Goal: Task Accomplishment & Management: Manage account settings

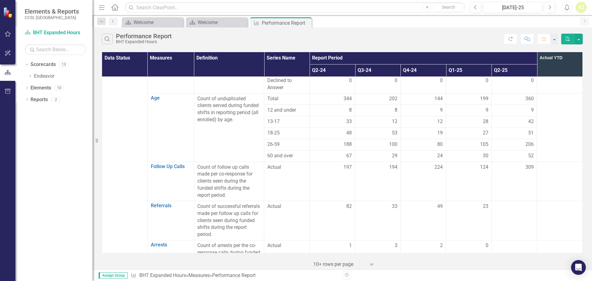
scroll to position [338, 0]
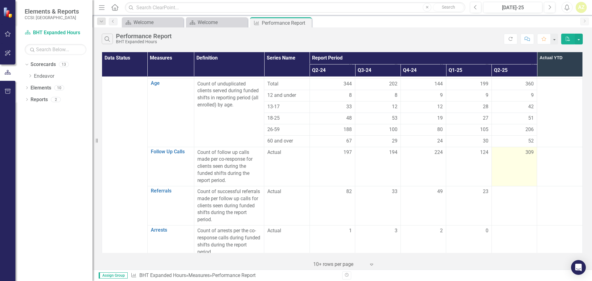
click at [511, 150] on td "309" at bounding box center [514, 166] width 46 height 39
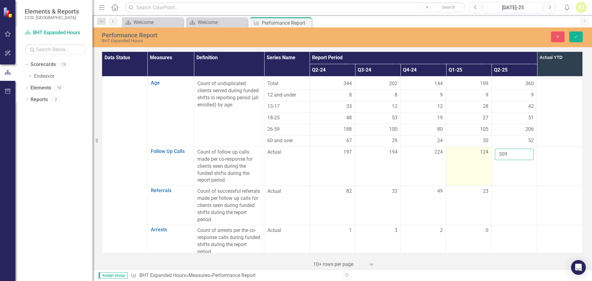
drag, startPoint x: 507, startPoint y: 131, endPoint x: 471, endPoint y: 133, distance: 35.9
click at [471, 146] on tr "Follow Up Calls Link Open Element Count of follow up calls made per co-response…" at bounding box center [342, 165] width 481 height 39
type input "328"
click at [576, 39] on icon "Save" at bounding box center [576, 37] width 6 height 4
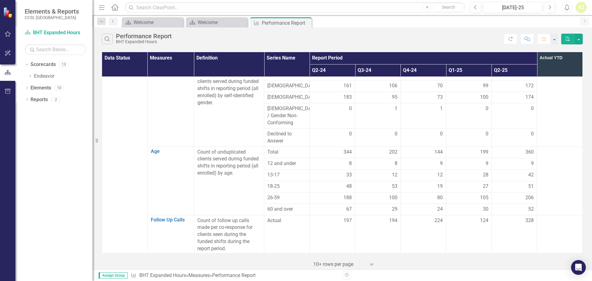
scroll to position [360, 0]
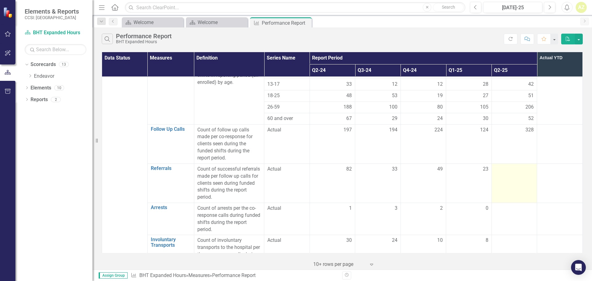
click at [510, 166] on div at bounding box center [514, 169] width 39 height 7
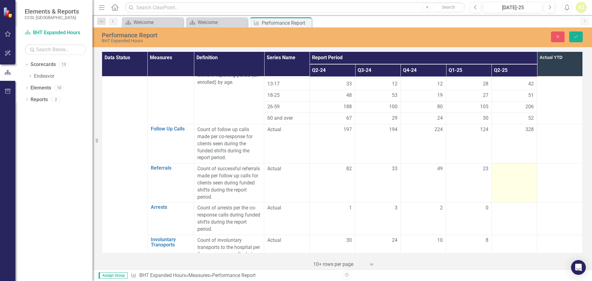
scroll to position [360, 0]
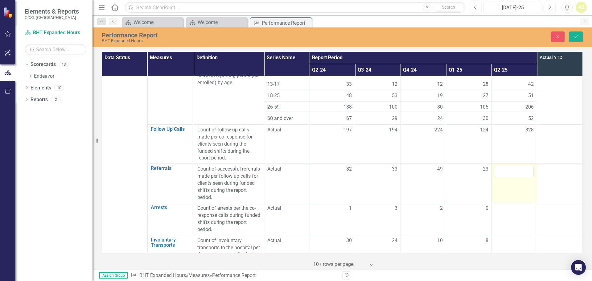
click at [515, 164] on td at bounding box center [514, 183] width 46 height 39
drag, startPoint x: 509, startPoint y: 150, endPoint x: 507, endPoint y: 163, distance: 13.1
click at [509, 166] on input "number" at bounding box center [514, 171] width 39 height 11
click at [506, 235] on td at bounding box center [514, 254] width 46 height 39
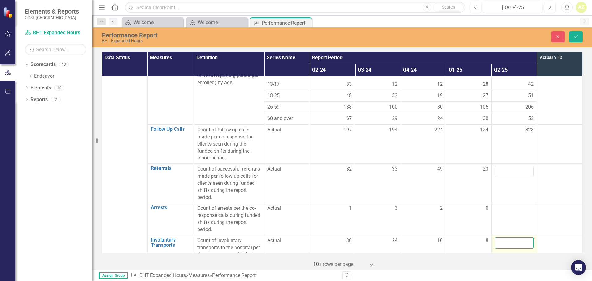
click at [502, 237] on input "number" at bounding box center [514, 242] width 39 height 11
type input "24"
click at [505, 203] on td at bounding box center [514, 219] width 46 height 32
click at [505, 205] on div at bounding box center [514, 208] width 39 height 7
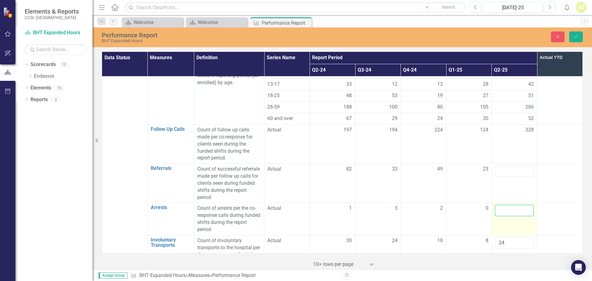
click at [502, 205] on input "number" at bounding box center [514, 210] width 39 height 11
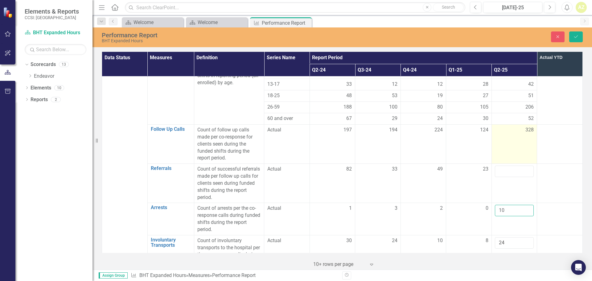
type input "1"
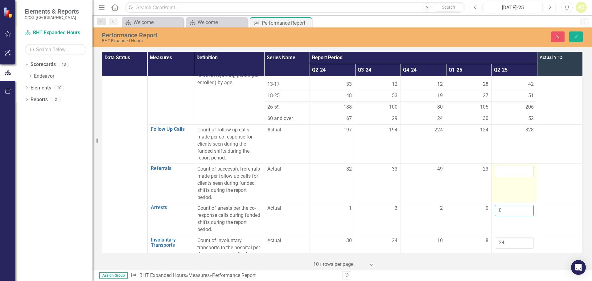
type input "0"
click at [506, 166] on input "number" at bounding box center [514, 171] width 39 height 11
type input "1"
click at [543, 164] on td at bounding box center [560, 183] width 46 height 39
drag, startPoint x: 498, startPoint y: 149, endPoint x: 492, endPoint y: 148, distance: 6.5
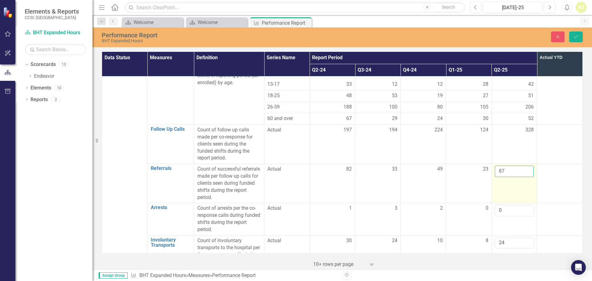
click at [495, 166] on input "87" at bounding box center [514, 171] width 39 height 11
click at [552, 166] on td at bounding box center [560, 183] width 46 height 39
click at [498, 166] on input "87" at bounding box center [514, 171] width 39 height 11
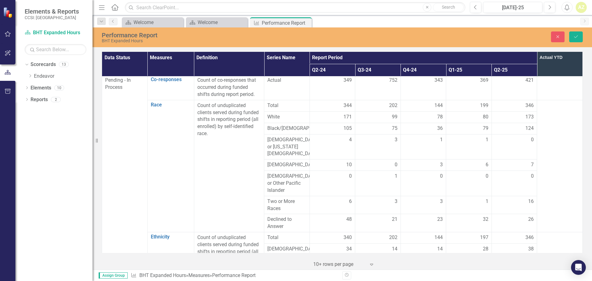
scroll to position [0, 0]
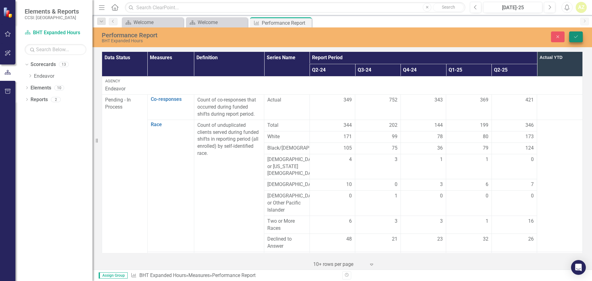
type input "67"
click at [575, 39] on button "Save" at bounding box center [576, 36] width 14 height 11
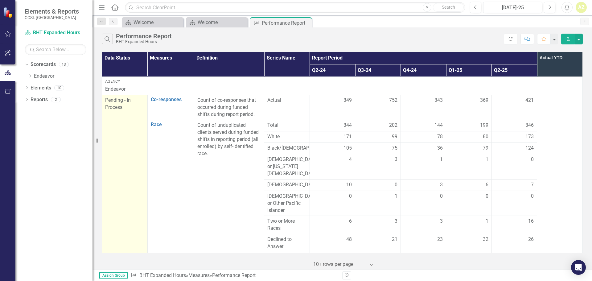
click at [119, 106] on span "Pending - In Process" at bounding box center [118, 103] width 26 height 13
click at [114, 100] on span "Pending - In Process" at bounding box center [118, 103] width 26 height 13
click at [126, 107] on div "Pending - In Process" at bounding box center [124, 104] width 39 height 14
click at [117, 101] on span "Pending - In Process" at bounding box center [118, 103] width 26 height 13
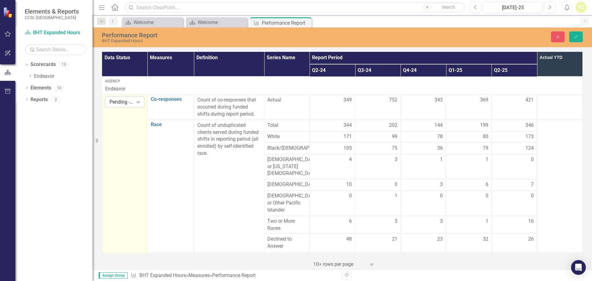
click at [117, 104] on div "Pending - In Process" at bounding box center [121, 102] width 24 height 7
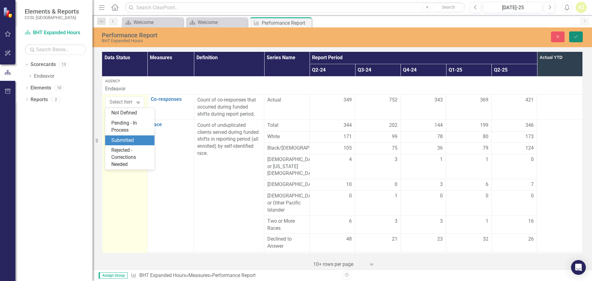
click at [579, 36] on button "Save" at bounding box center [576, 36] width 14 height 11
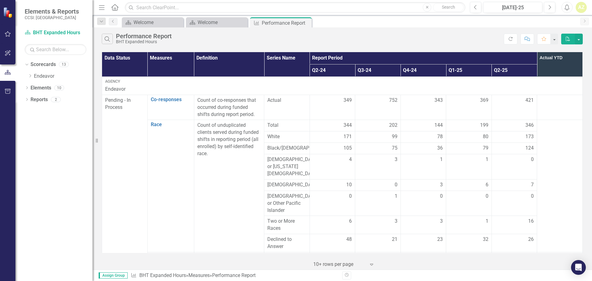
click at [379, 28] on div "Search Performance Report BHT Expanded Hours Refresh Comment Favorite PDF" at bounding box center [341, 37] width 499 height 20
